Goal: Information Seeking & Learning: Understand process/instructions

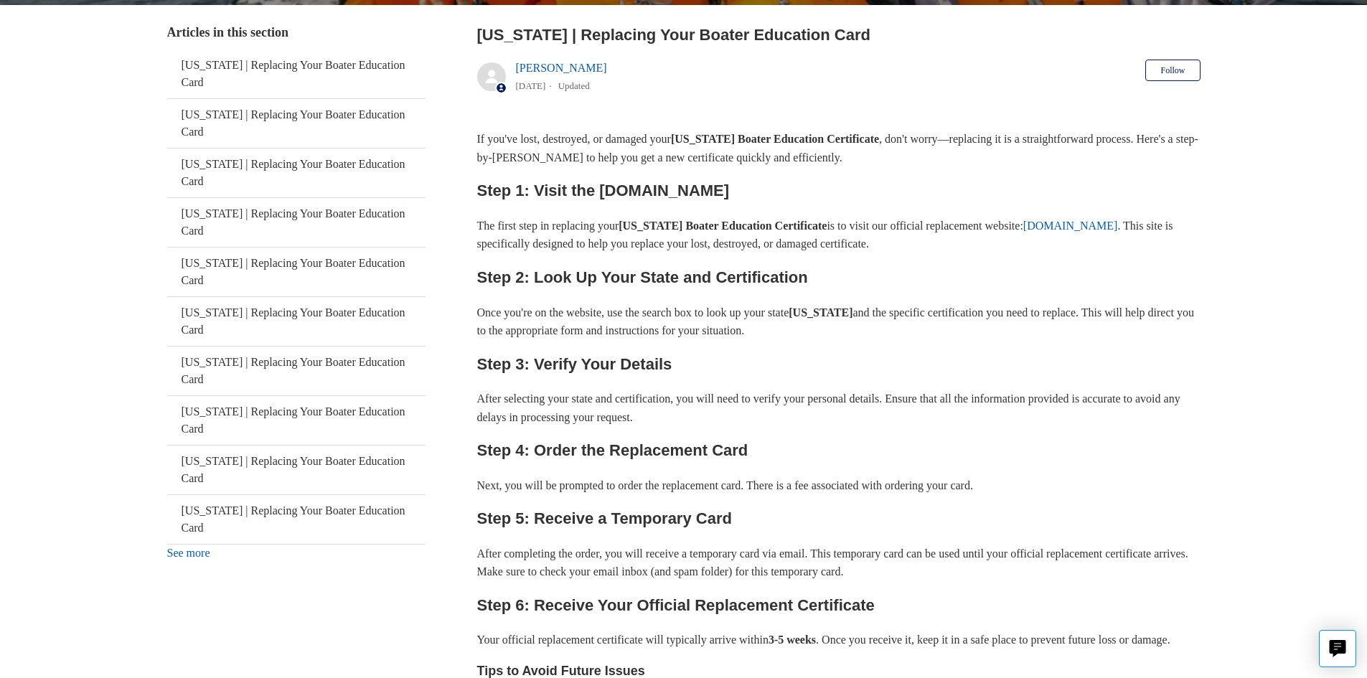
click at [605, 448] on div "If you've lost, destroyed, or damaged your [US_STATE] Boater Education Certific…" at bounding box center [838, 466] width 723 height 672
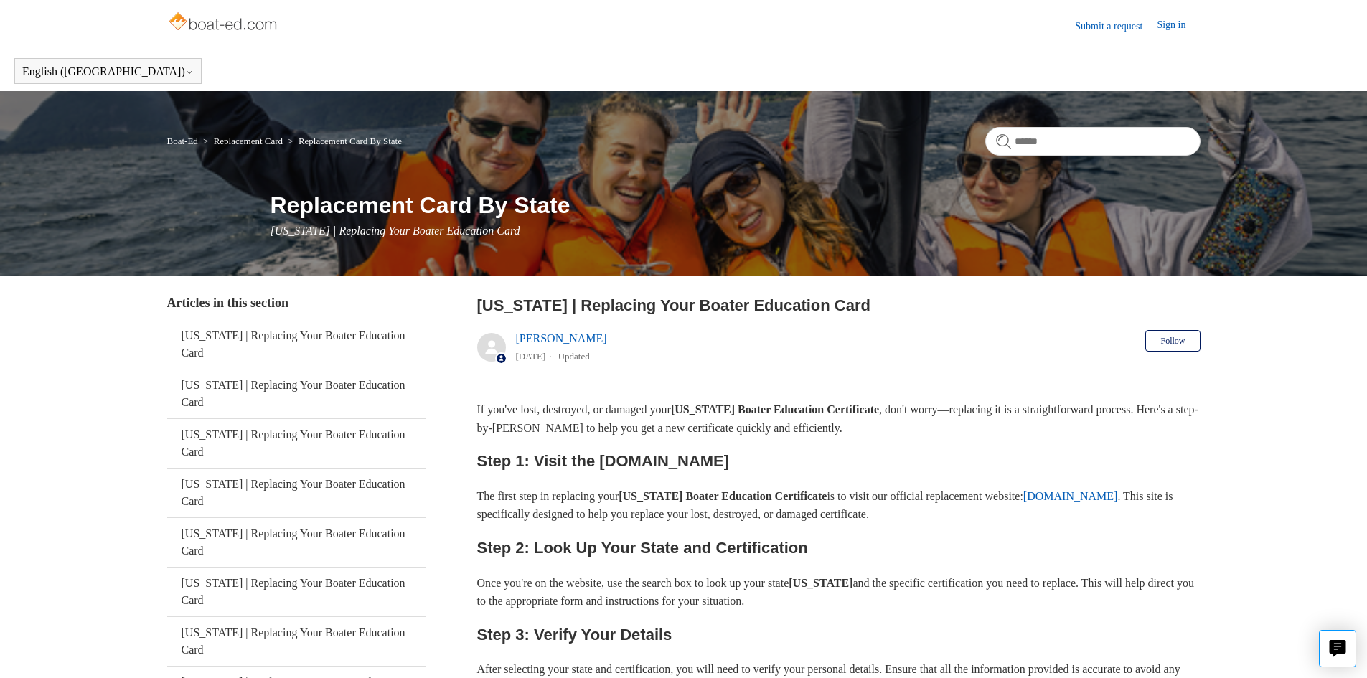
click at [695, 456] on h2 "Step 1: Visit the [DOMAIN_NAME]" at bounding box center [838, 460] width 723 height 25
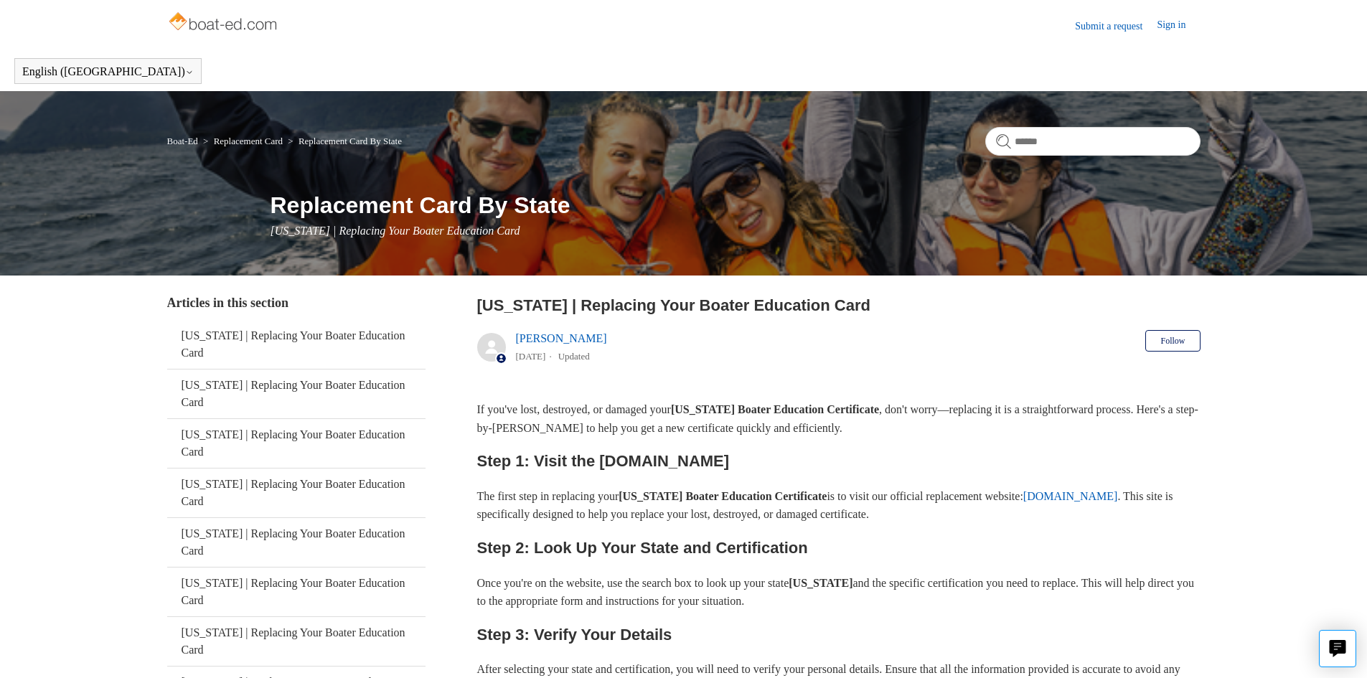
drag, startPoint x: 946, startPoint y: 26, endPoint x: 959, endPoint y: 6, distance: 22.9
click at [948, 26] on header "Submit a request Sign in" at bounding box center [683, 25] width 1033 height 51
click at [955, 6] on header "Submit a request Sign in" at bounding box center [683, 25] width 1033 height 51
click at [657, 16] on header "Submit a request Sign in" at bounding box center [683, 25] width 1033 height 51
